Goal: Complete application form

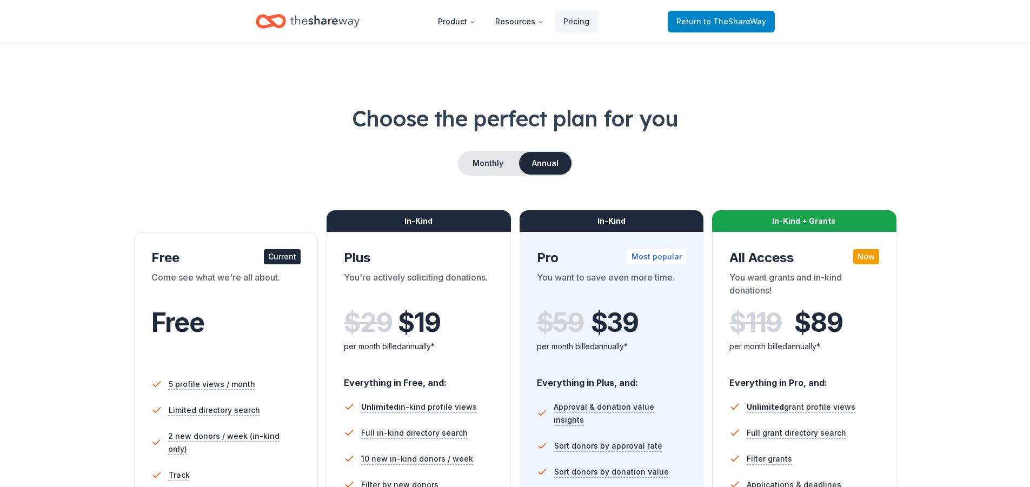
click at [696, 14] on link "Return to TheShareWay" at bounding box center [721, 22] width 107 height 22
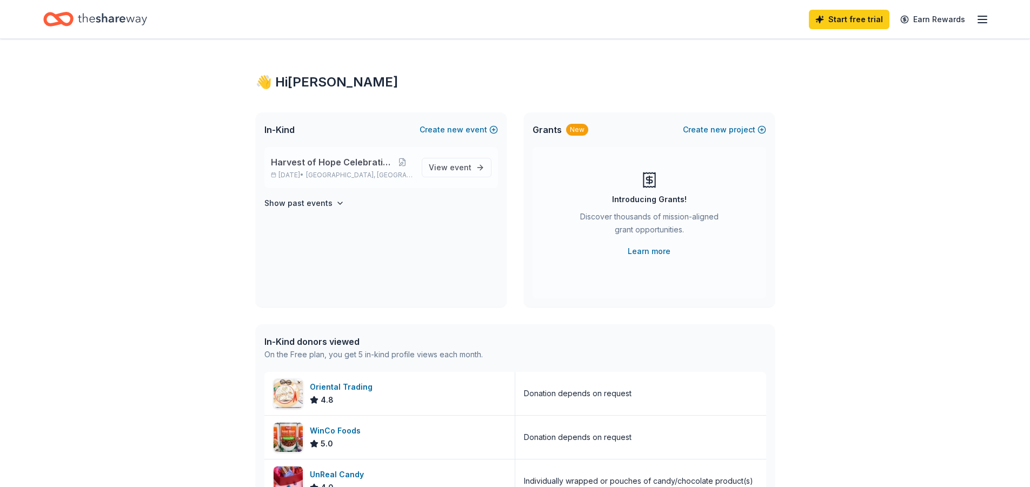
click at [328, 157] on span "Harvest of Hope Celebration" at bounding box center [331, 162] width 121 height 13
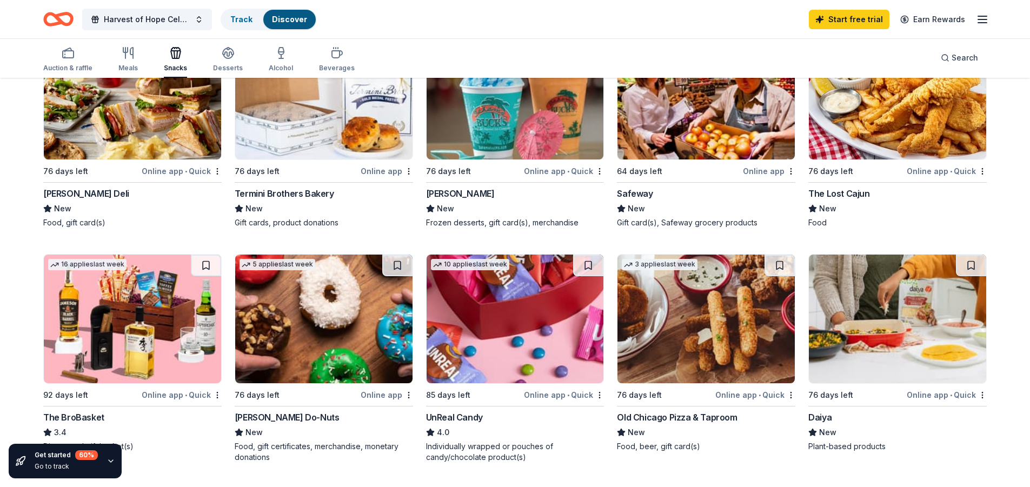
scroll to position [757, 0]
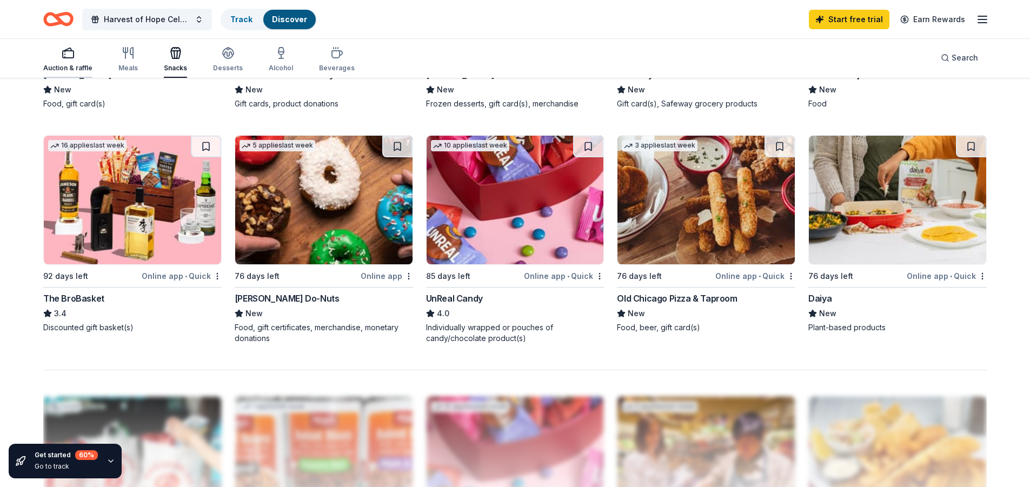
click at [63, 57] on icon "button" at bounding box center [68, 53] width 13 height 13
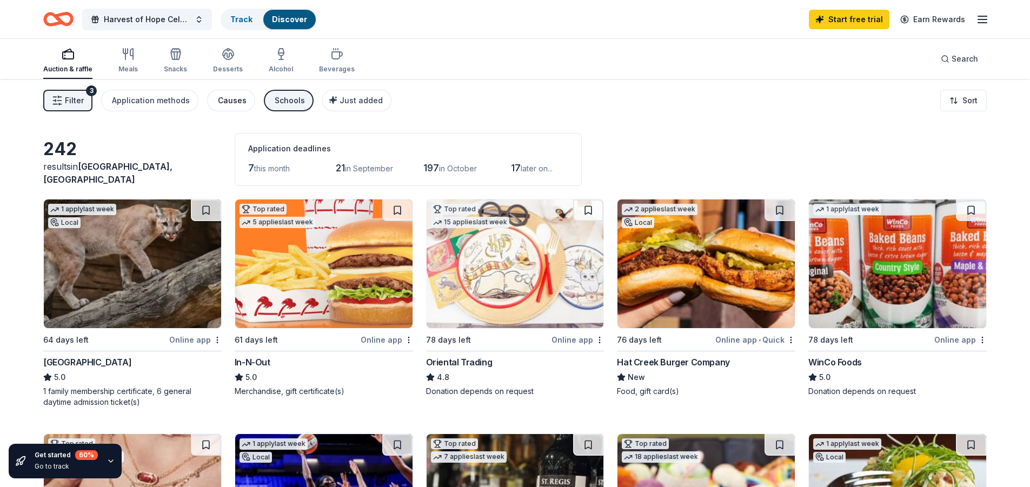
click at [234, 103] on div "Causes" at bounding box center [232, 100] width 29 height 13
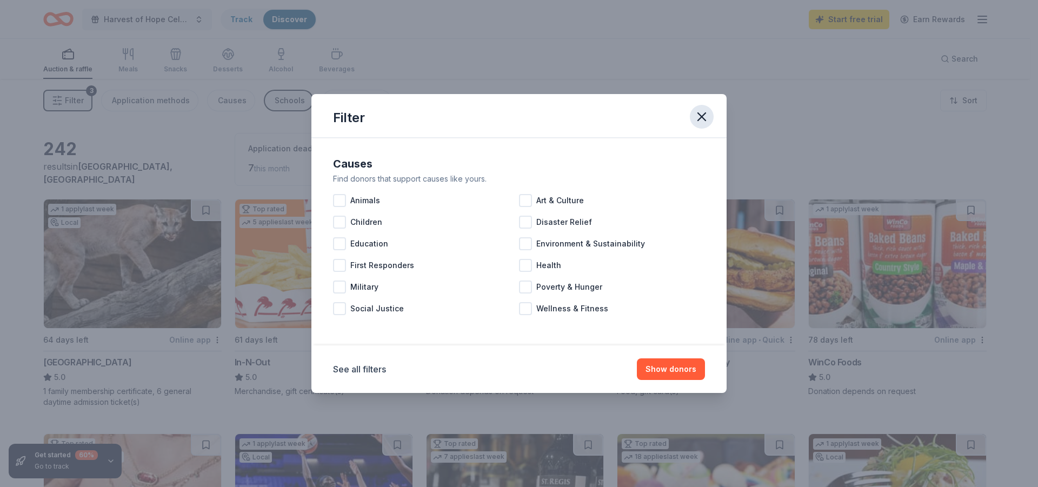
click at [706, 111] on icon "button" at bounding box center [701, 116] width 15 height 15
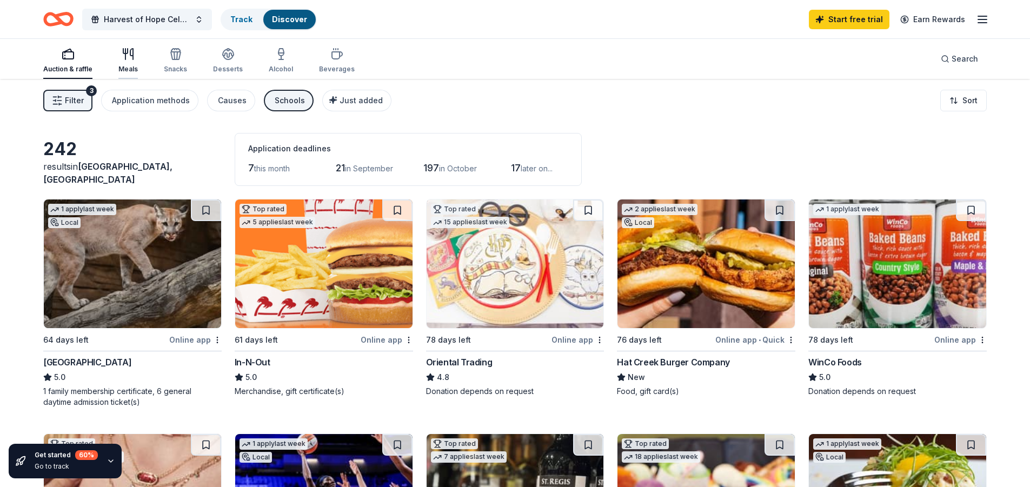
click at [127, 65] on div "Meals" at bounding box center [127, 69] width 19 height 9
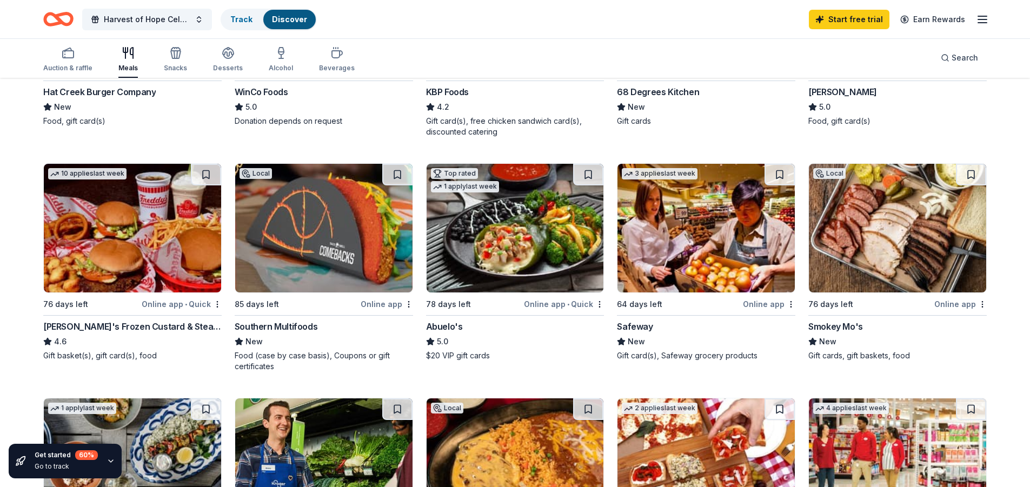
scroll to position [487, 0]
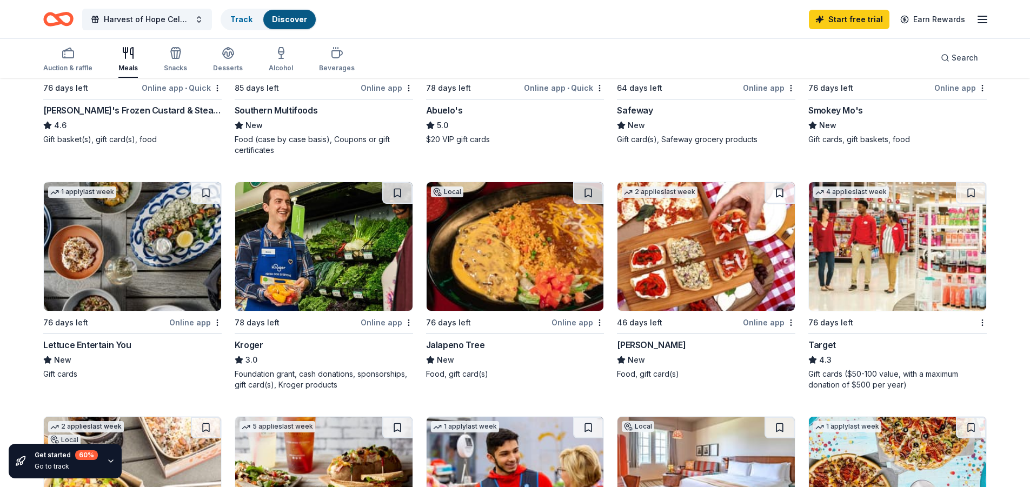
click at [834, 249] on img at bounding box center [897, 246] width 177 height 129
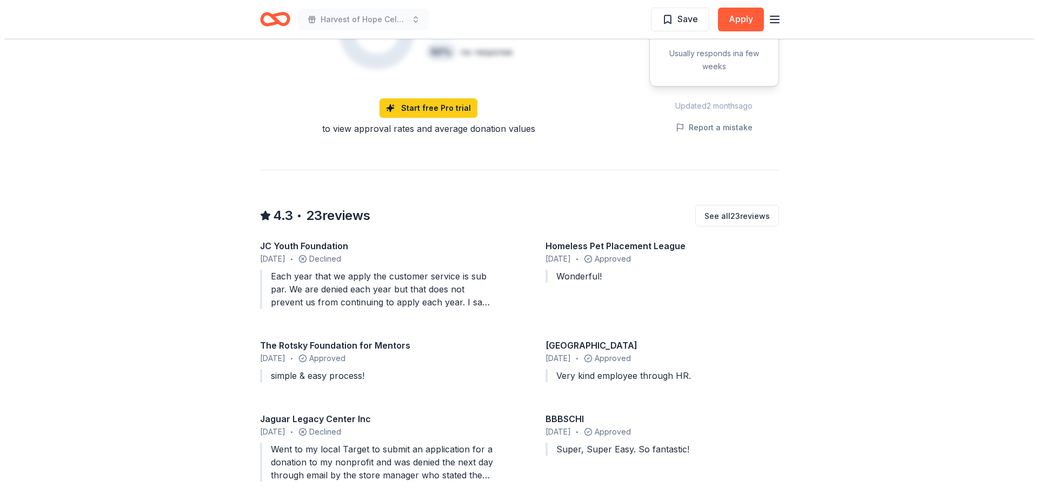
scroll to position [919, 0]
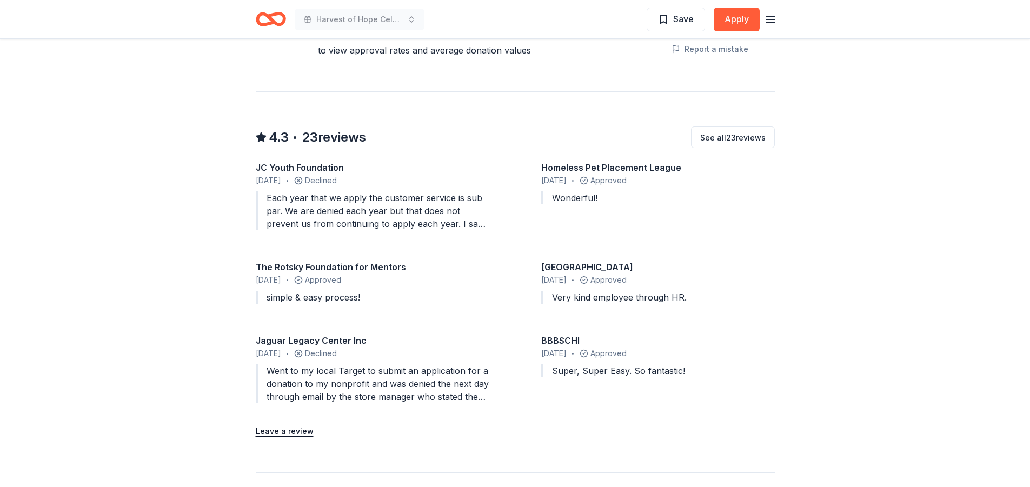
click at [378, 365] on div "Went to my local Target to submit an application for a donation to my nonprofit…" at bounding box center [373, 384] width 234 height 39
click at [722, 127] on button "See all 23 reviews" at bounding box center [733, 138] width 84 height 22
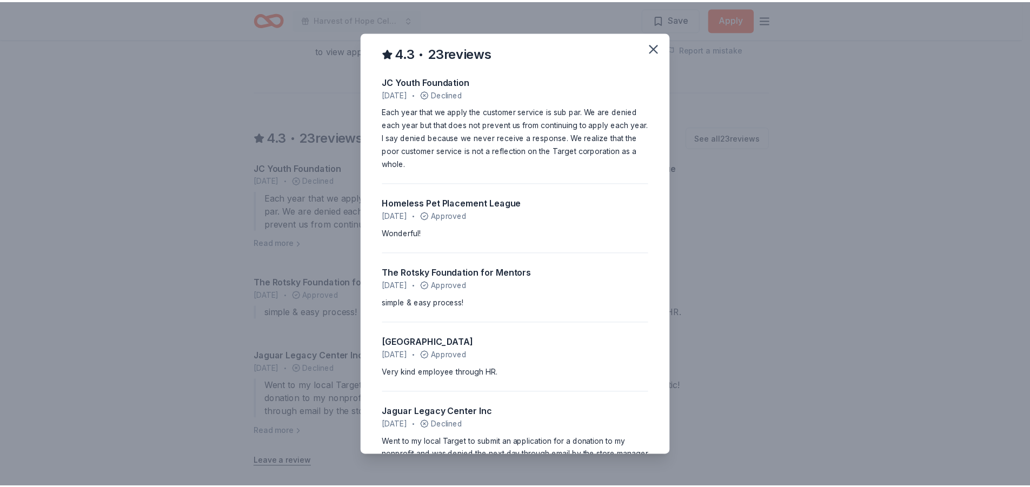
scroll to position [0, 0]
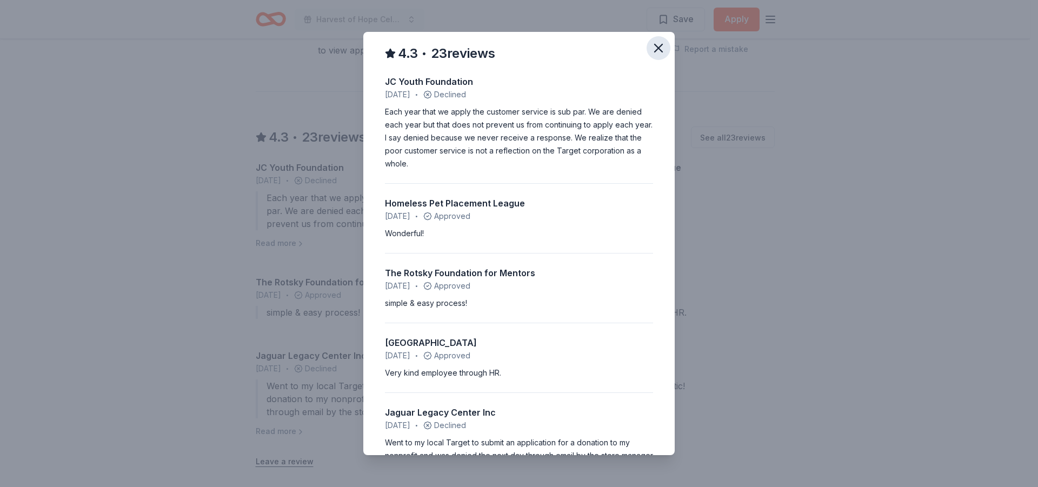
click at [655, 48] on icon "button" at bounding box center [659, 48] width 8 height 8
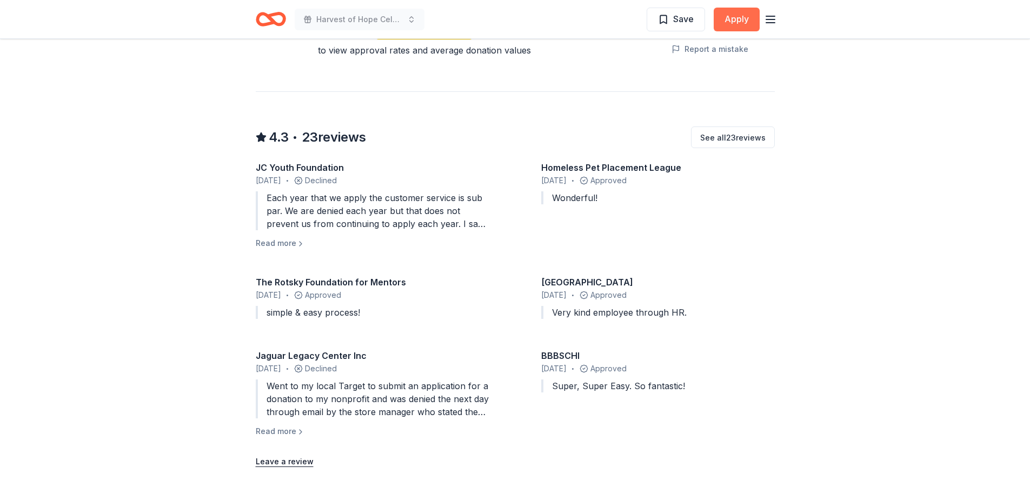
click at [727, 13] on button "Apply" at bounding box center [737, 20] width 46 height 24
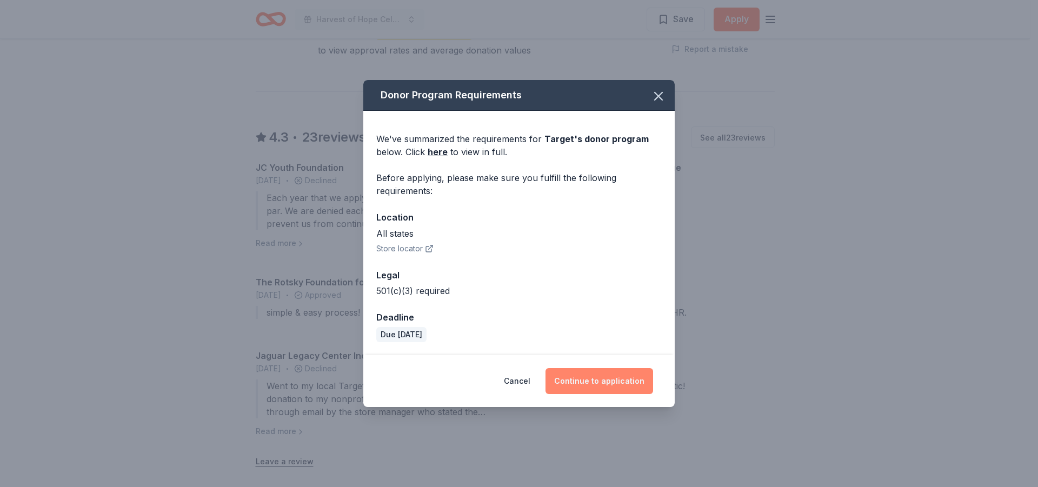
click at [600, 385] on button "Continue to application" at bounding box center [600, 381] width 108 height 26
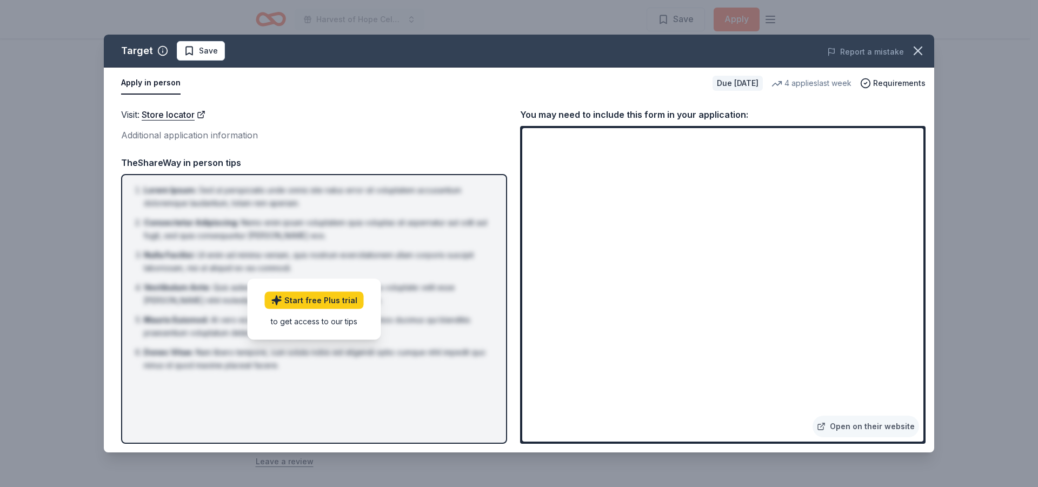
click at [144, 140] on div "Additional application information" at bounding box center [314, 135] width 386 height 14
click at [143, 81] on button "Apply in person" at bounding box center [150, 83] width 59 height 23
click at [917, 52] on icon "button" at bounding box center [919, 51] width 8 height 8
